Goal: Information Seeking & Learning: Learn about a topic

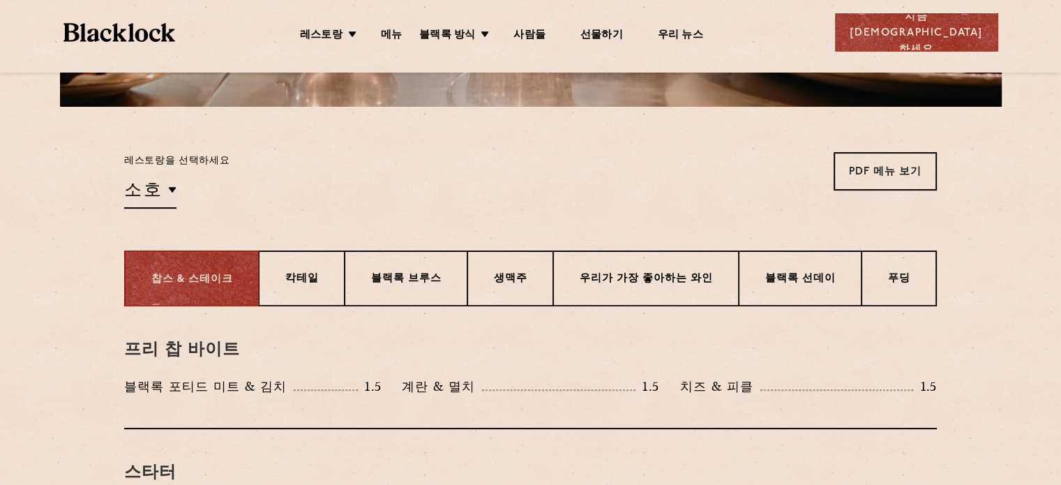
scroll to position [279, 0]
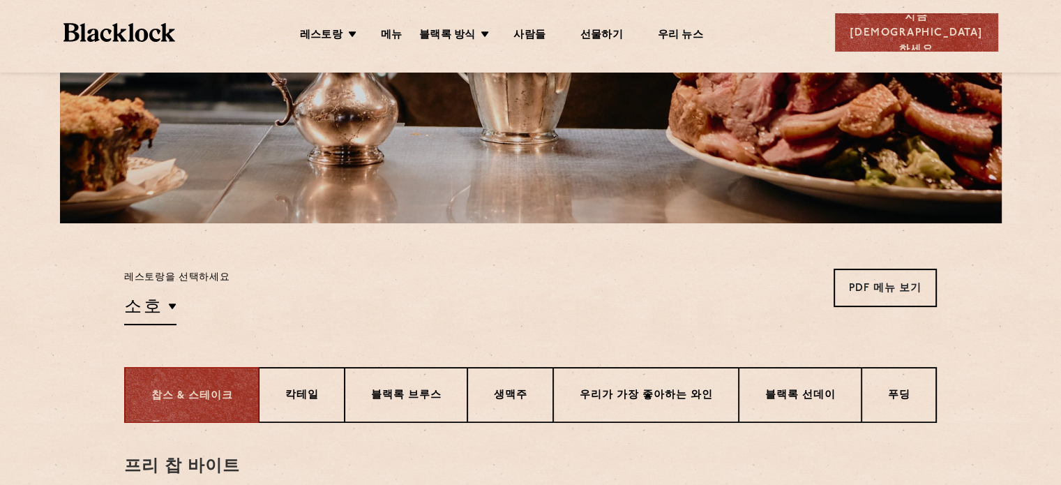
click at [120, 301] on div "레스토랑을 선택하세요 소호 Soho Birmingham City Shoreditch Covent Garden Canary Wharf Manch…" at bounding box center [531, 297] width 848 height 57
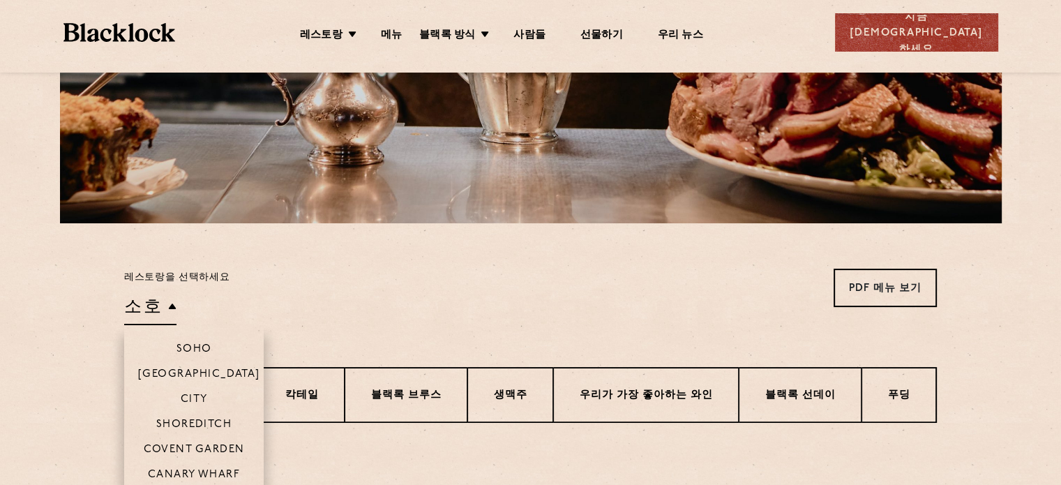
click at [148, 307] on font "소호" at bounding box center [143, 306] width 38 height 19
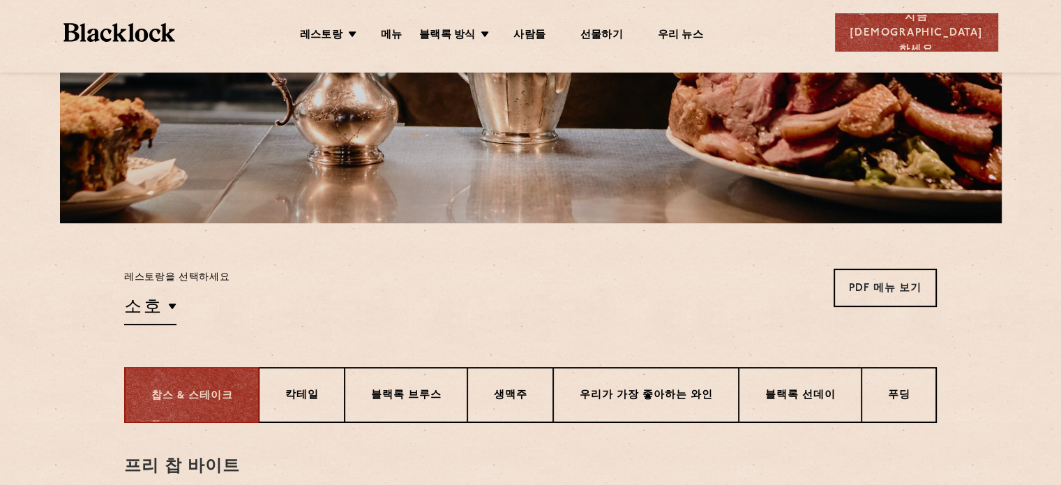
click at [324, 298] on div "레스토랑을 선택하세요 소호 소호 버밍엄 도시 쇼디치 코벤트 가든 캐나리 워프 맨체스터 PDF 메뉴 보기 PDF 메뉴 보기 PDF 메뉴 보기 P…" at bounding box center [530, 297] width 813 height 57
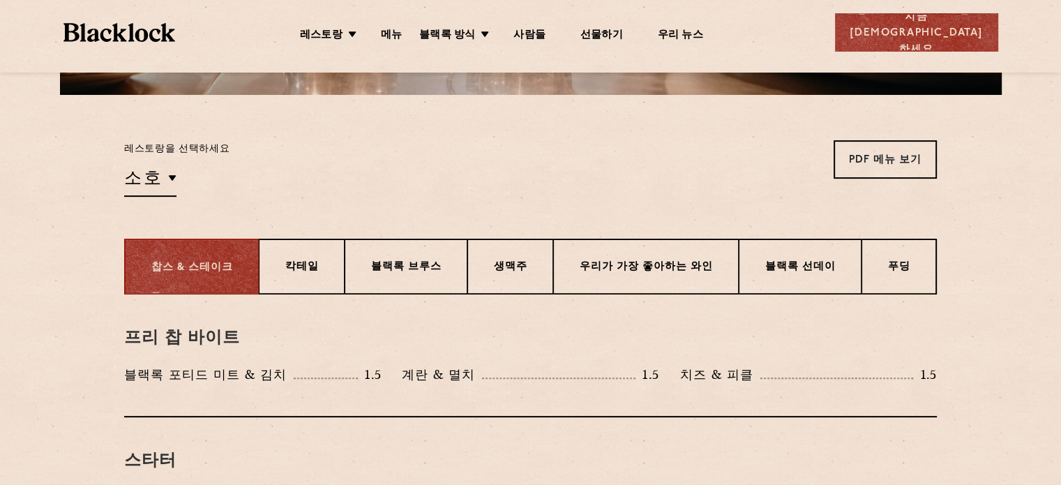
scroll to position [419, 0]
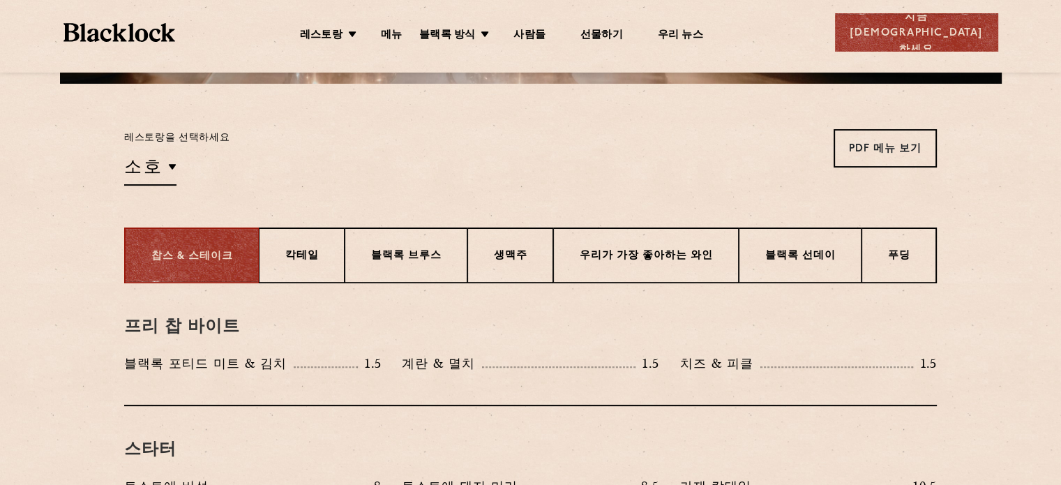
click at [622, 158] on div "레스토랑을 선택하세요 소호 소호 버밍엄 도시 쇼디치 코벤트 가든 캐나리 워프 맨체스터 PDF 메뉴 보기 PDF 메뉴 보기 PDF 메뉴 보기 P…" at bounding box center [530, 157] width 813 height 57
click at [941, 30] on font "지금 [DEMOGRAPHIC_DATA]하세요" at bounding box center [917, 33] width 133 height 43
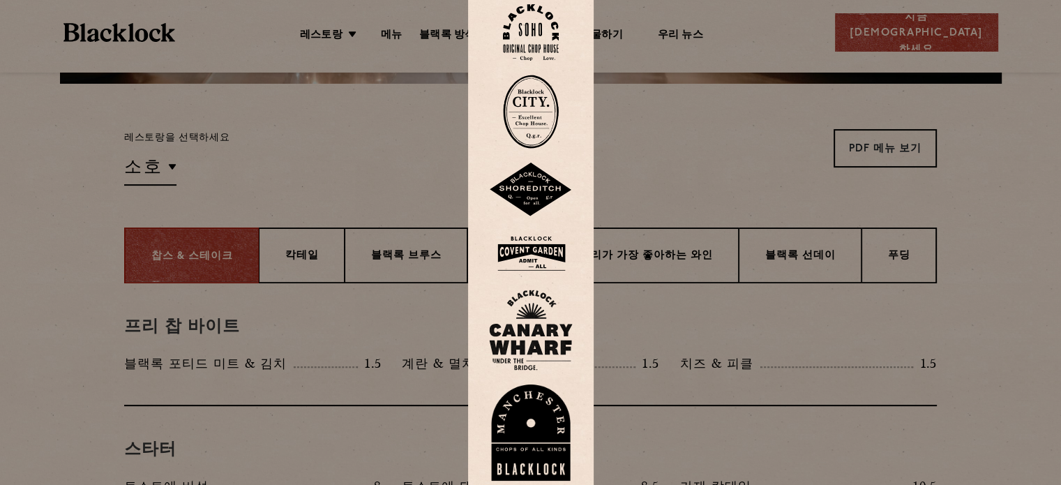
click at [347, 181] on div at bounding box center [530, 242] width 1061 height 485
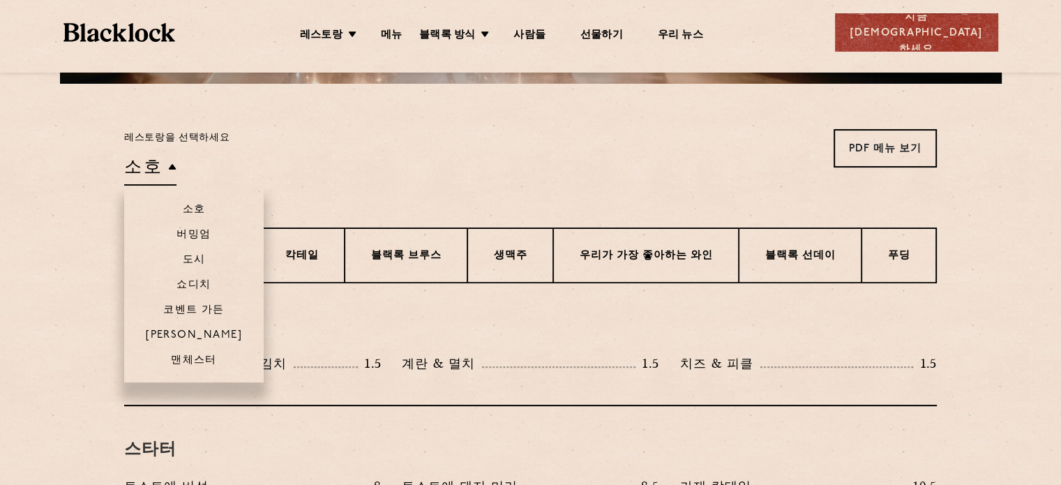
click at [140, 162] on font "소호" at bounding box center [143, 166] width 38 height 19
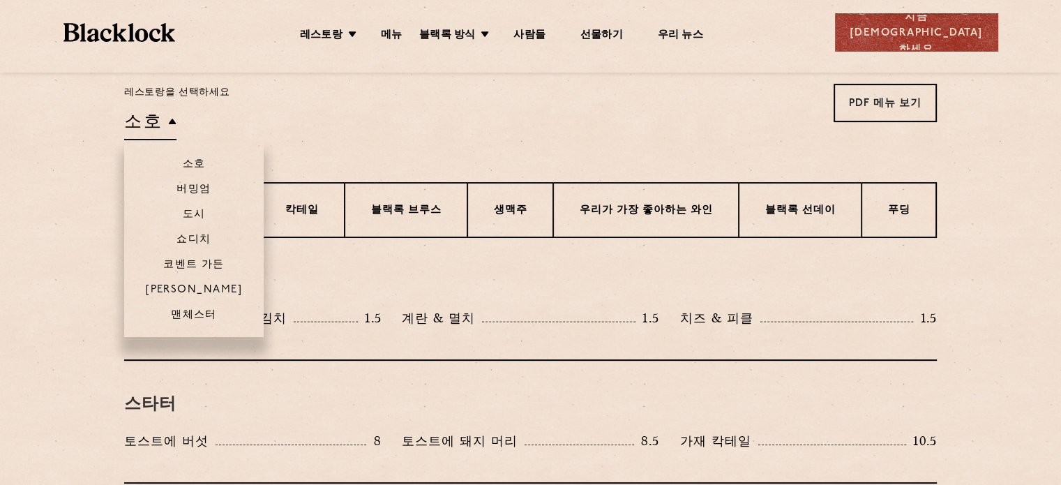
scroll to position [488, 0]
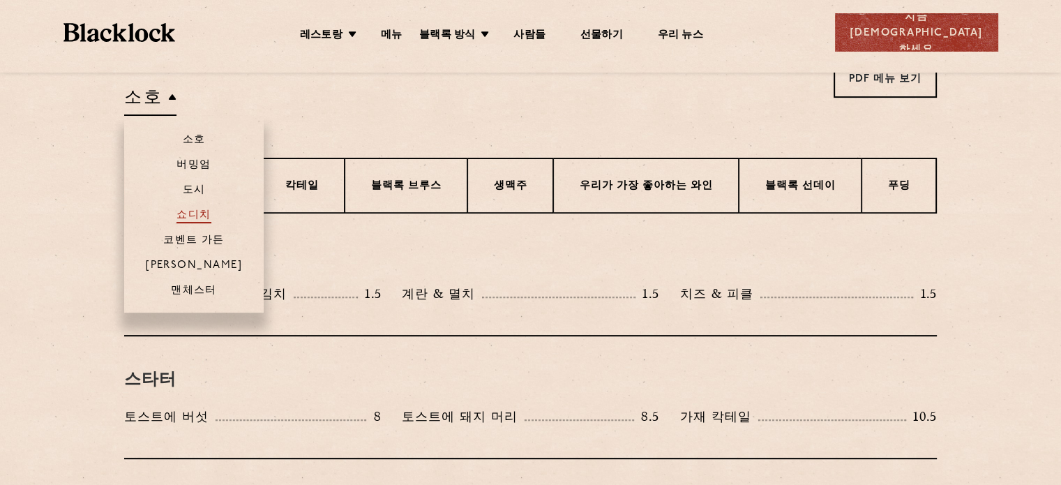
click at [195, 217] on font "쇼디치" at bounding box center [194, 215] width 34 height 10
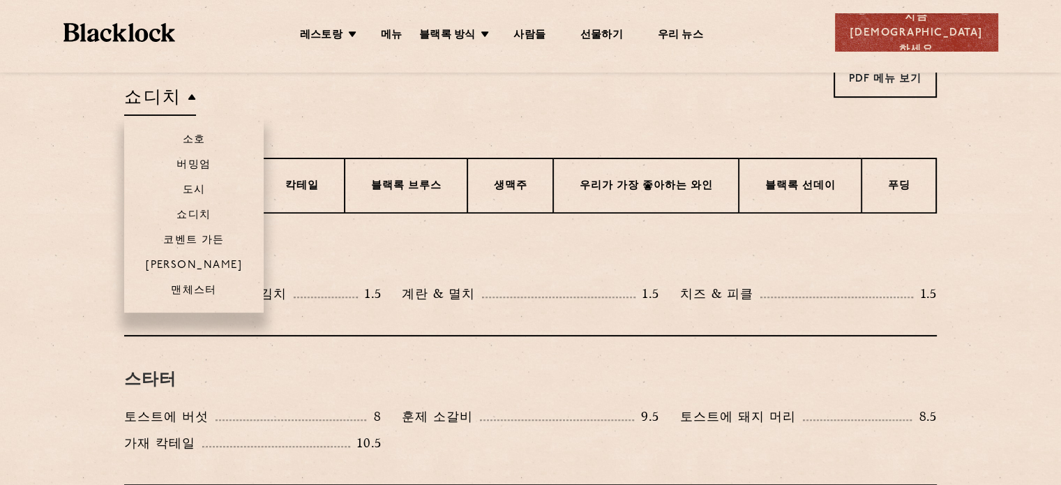
click at [173, 100] on font "쇼디치" at bounding box center [153, 96] width 58 height 19
click at [180, 136] on li "소호" at bounding box center [194, 134] width 140 height 36
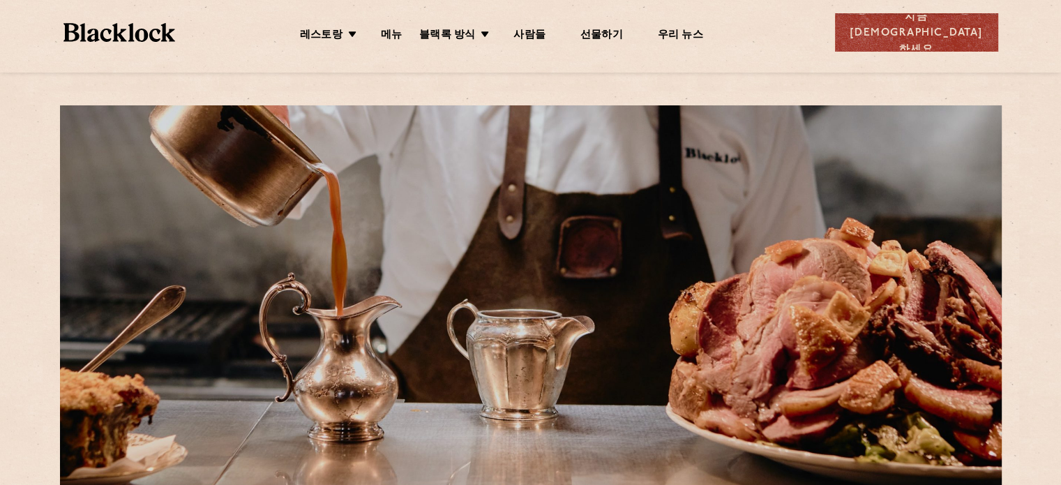
scroll to position [0, 0]
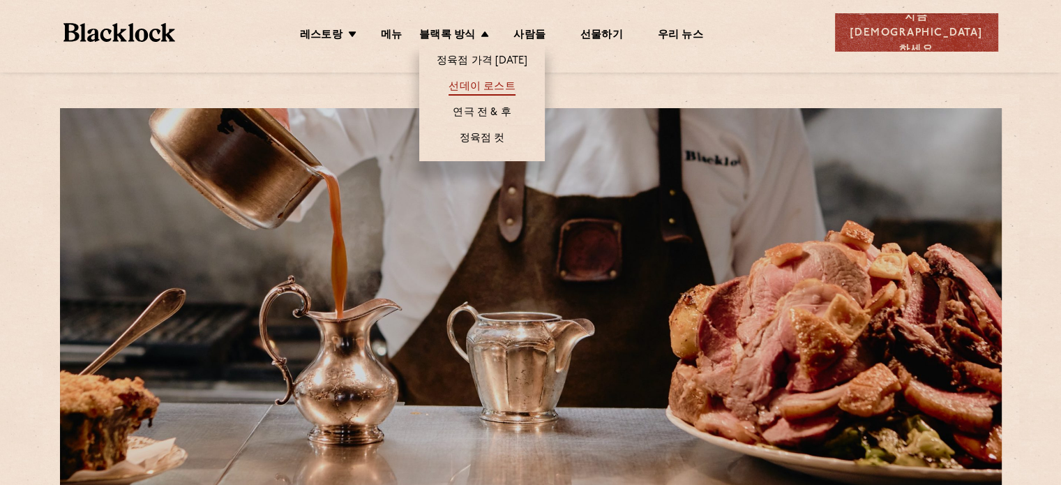
click at [500, 83] on font "선데이 로스트" at bounding box center [482, 87] width 66 height 10
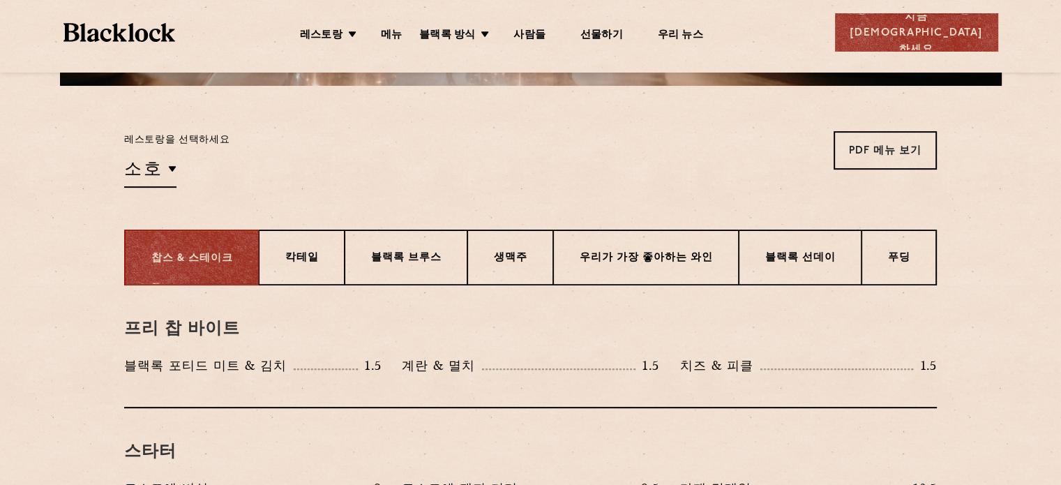
scroll to position [419, 0]
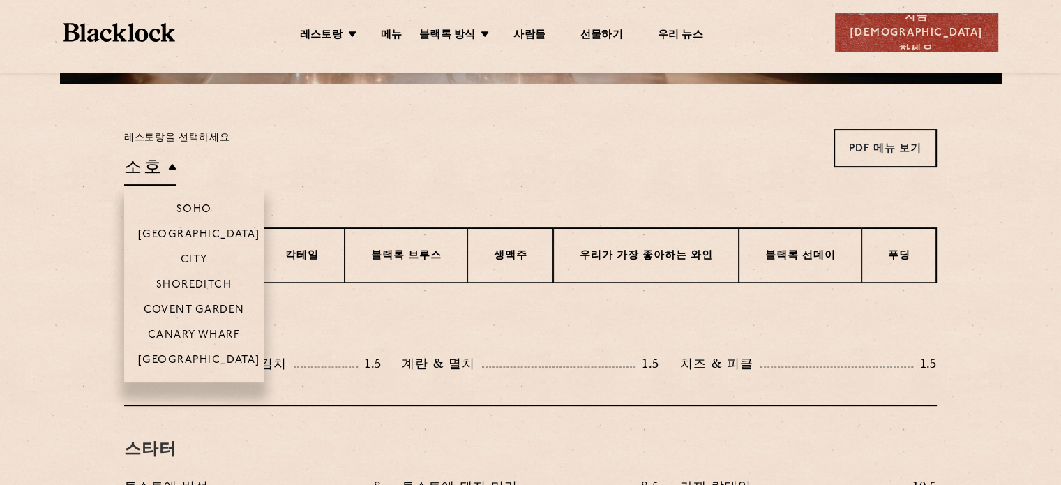
click at [162, 167] on h2 "소호" at bounding box center [150, 169] width 52 height 31
click at [193, 285] on font "쇼디치" at bounding box center [194, 285] width 34 height 10
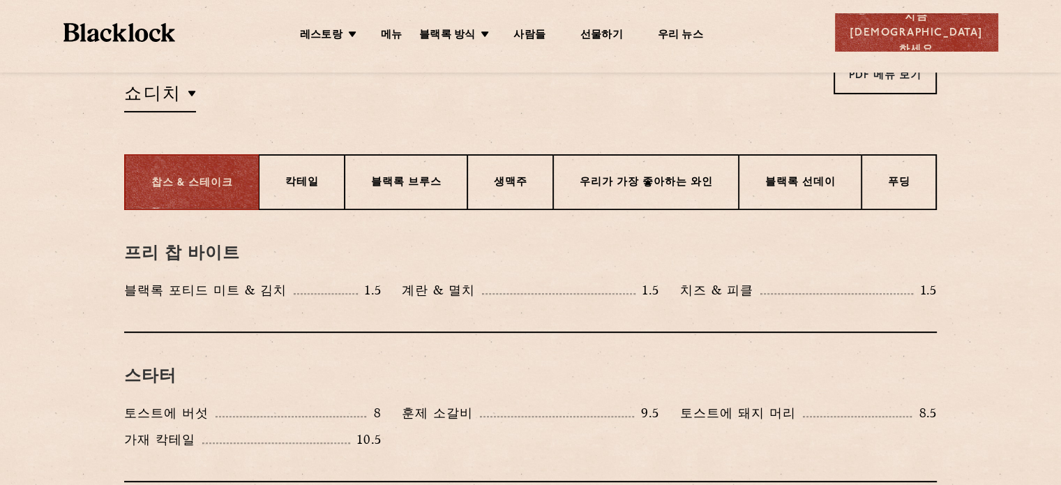
scroll to position [488, 0]
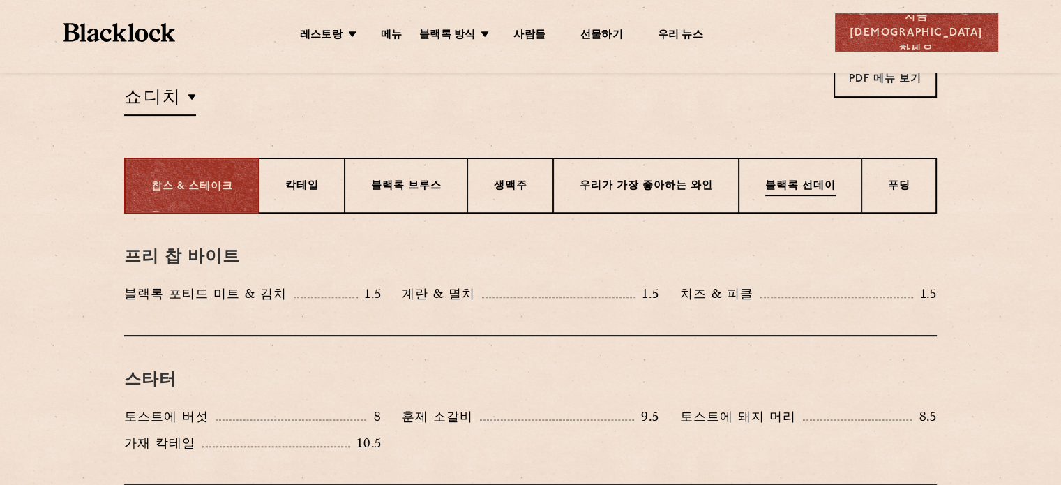
click at [788, 180] on p "블랙록 선데이" at bounding box center [800, 187] width 70 height 17
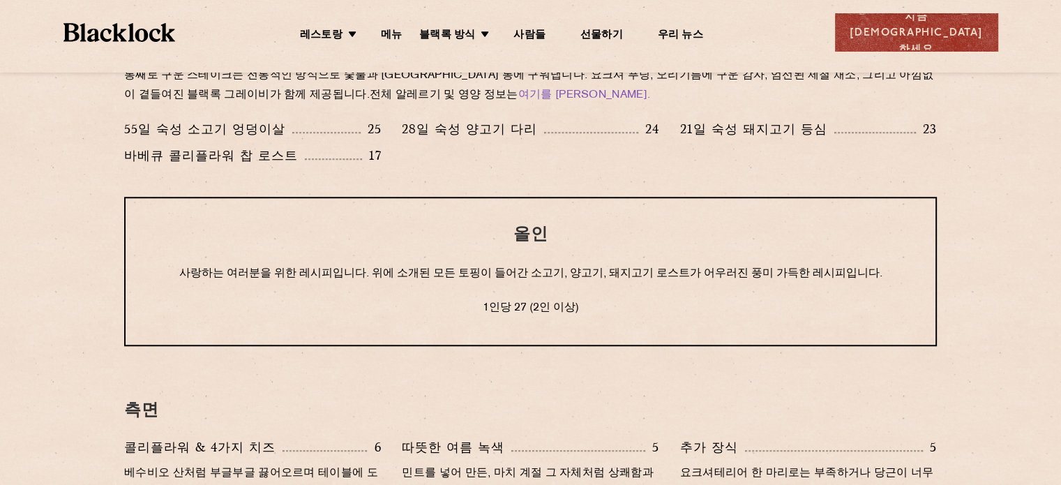
scroll to position [1186, 0]
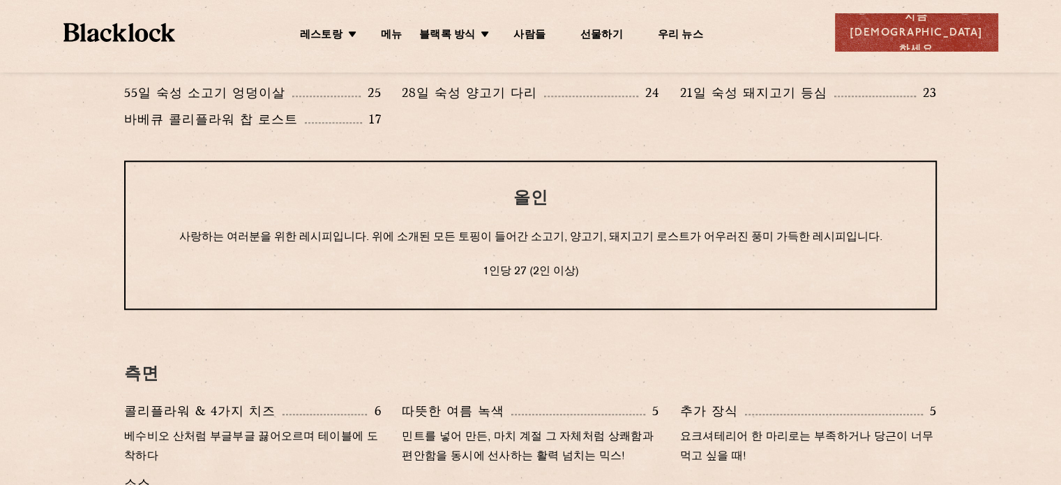
click at [935, 253] on div "올인 사랑하는 여러분을 위한 레시피입니다. 위에 소개된 모든 토핑이 들어간 소고기, 양고기, 돼지고기 로스트가 어우러진 풍미 가득한 레시피입니…" at bounding box center [530, 234] width 813 height 149
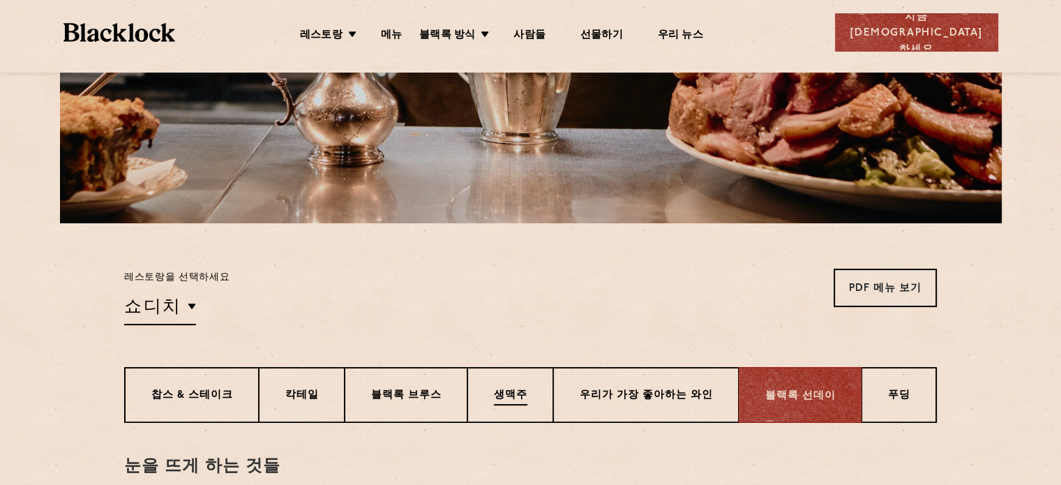
scroll to position [419, 0]
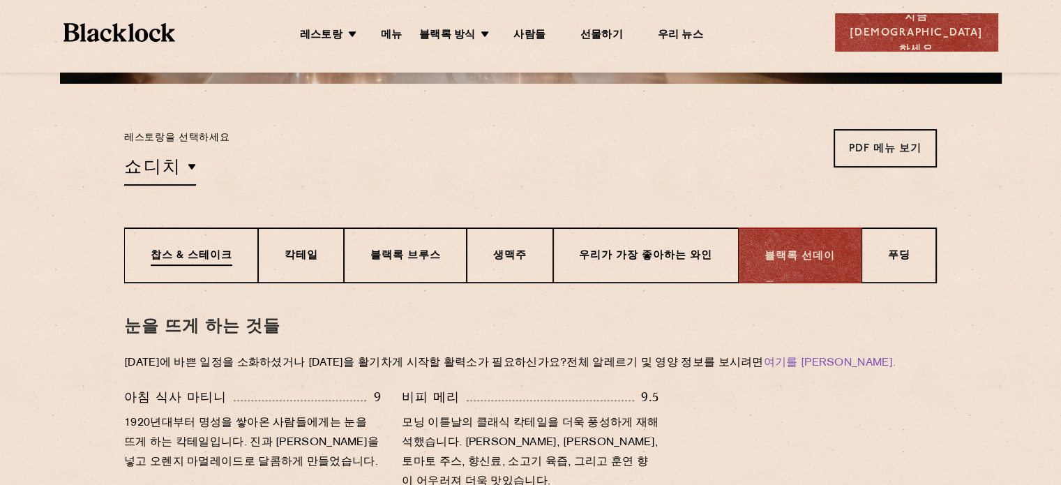
click at [206, 259] on font "찹스 & 스테이크" at bounding box center [192, 255] width 82 height 10
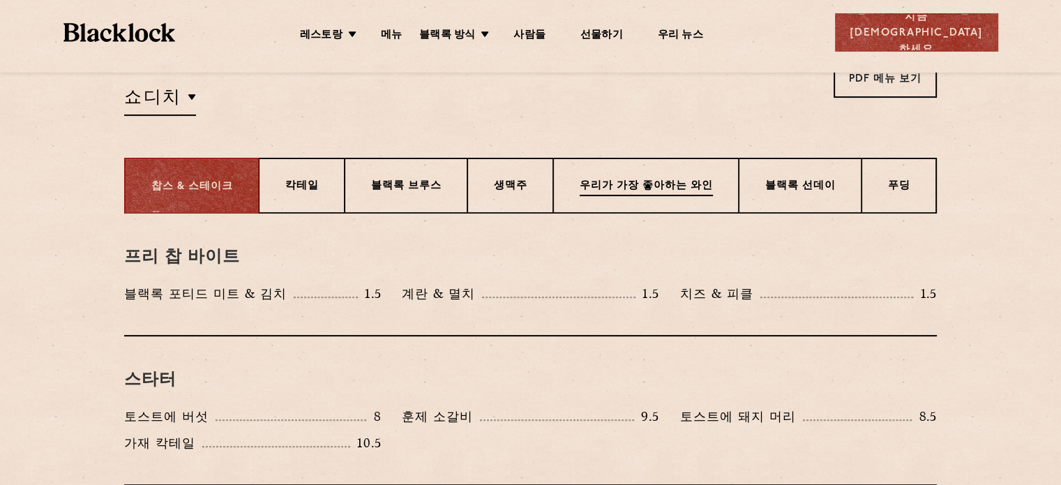
scroll to position [0, 0]
